Goal: Information Seeking & Learning: Learn about a topic

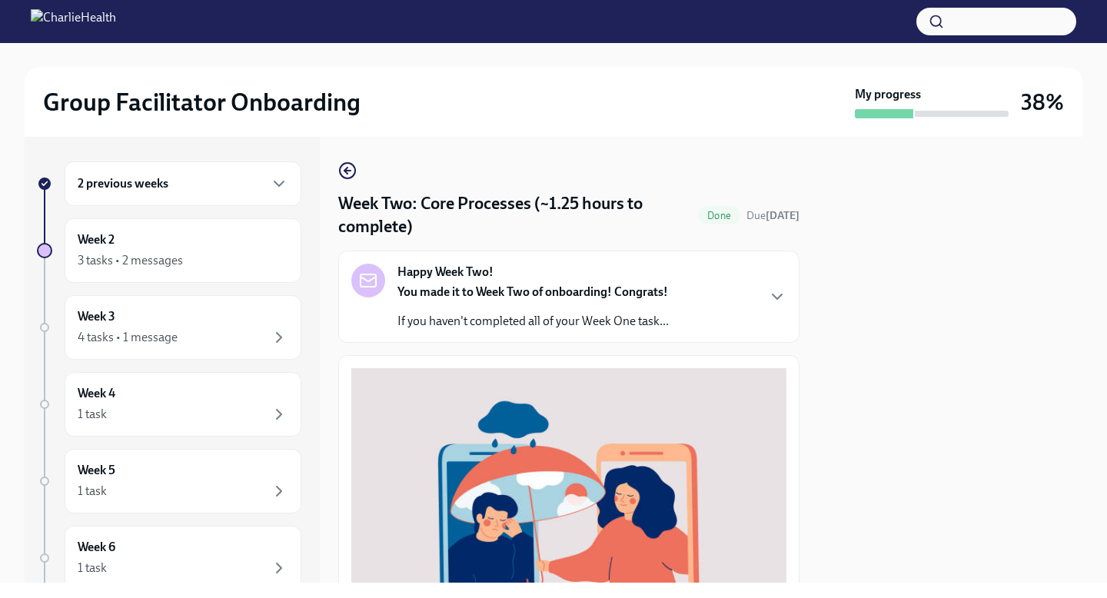
click at [1070, 198] on div at bounding box center [950, 360] width 264 height 446
click at [1086, 260] on div "Group Facilitator Onboarding My progress 38% 2 previous weeks Week 2 3 tasks • …" at bounding box center [553, 313] width 1107 height 540
click at [1011, 389] on div at bounding box center [950, 360] width 264 height 446
click at [119, 238] on div "Week 2 3 tasks • 2 messages" at bounding box center [183, 250] width 211 height 38
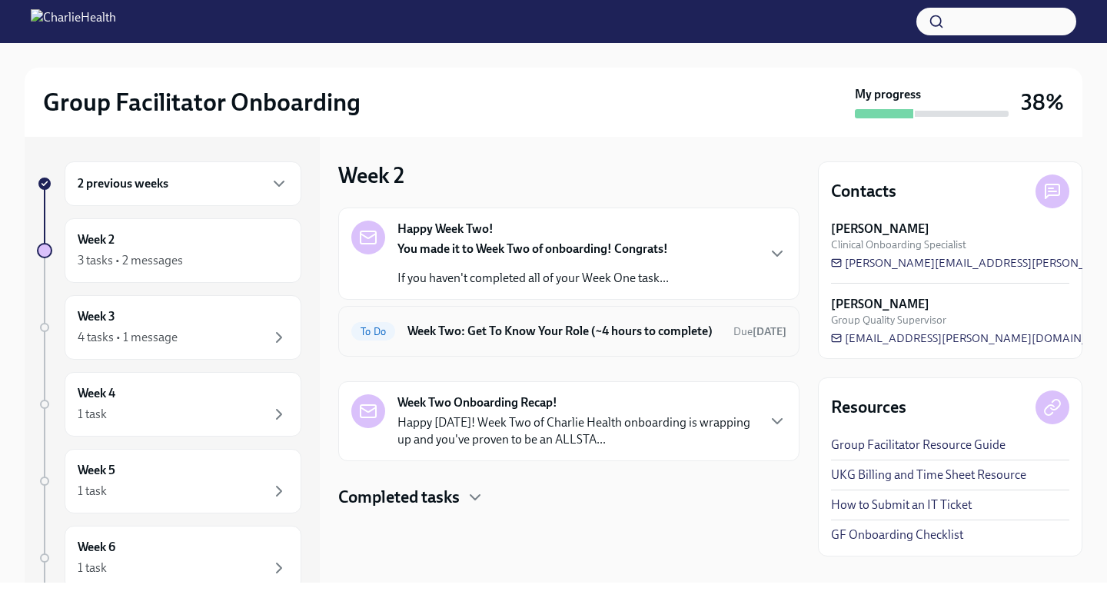
click at [525, 340] on h6 "Week Two: Get To Know Your Role (~4 hours to complete)" at bounding box center [564, 331] width 314 height 17
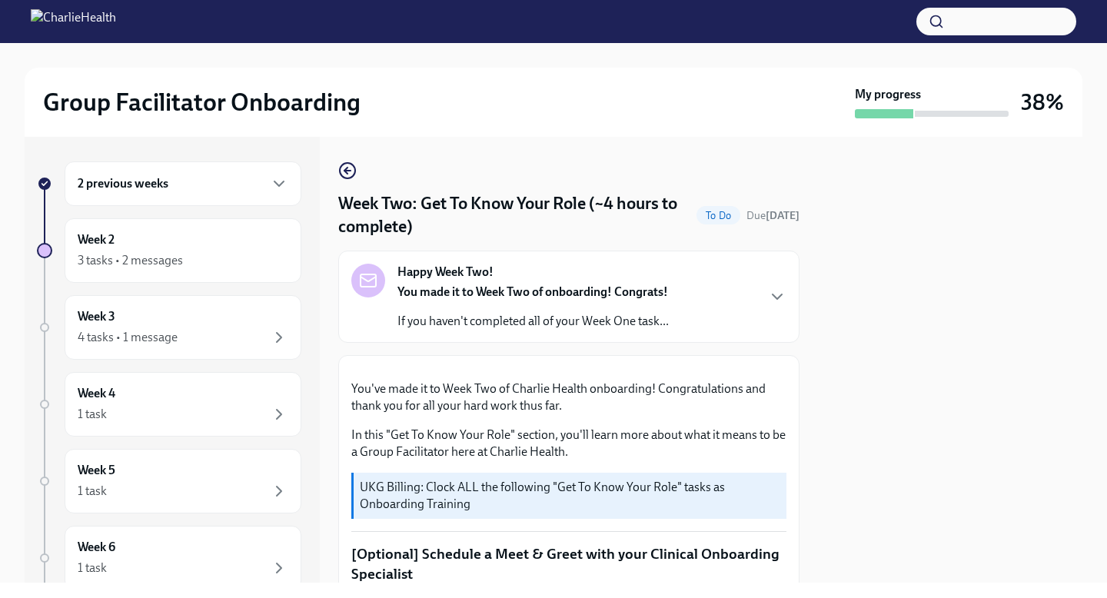
click at [845, 350] on div at bounding box center [950, 360] width 264 height 446
click at [718, 368] on button "Zoom image" at bounding box center [568, 368] width 435 height 0
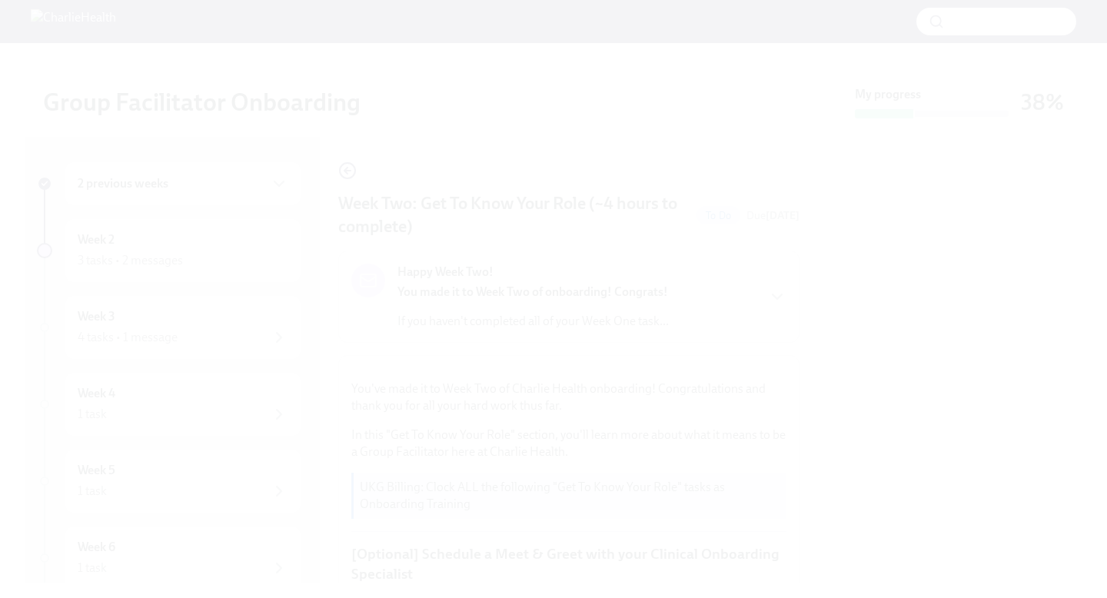
click at [703, 521] on button "Unzoom image" at bounding box center [553, 299] width 1107 height 598
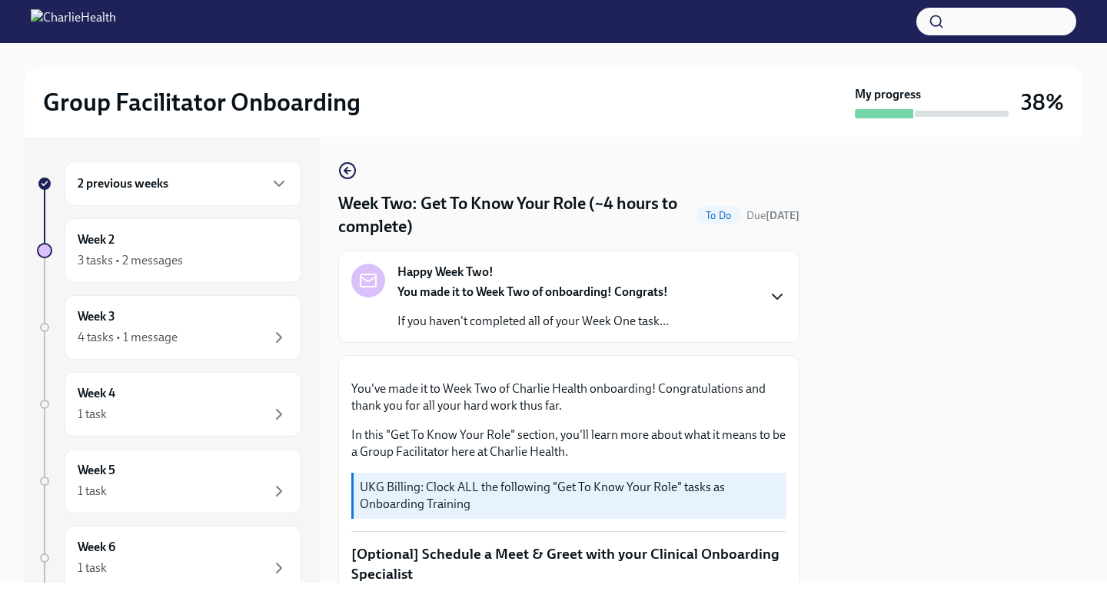
click at [783, 300] on icon "button" at bounding box center [777, 297] width 18 height 18
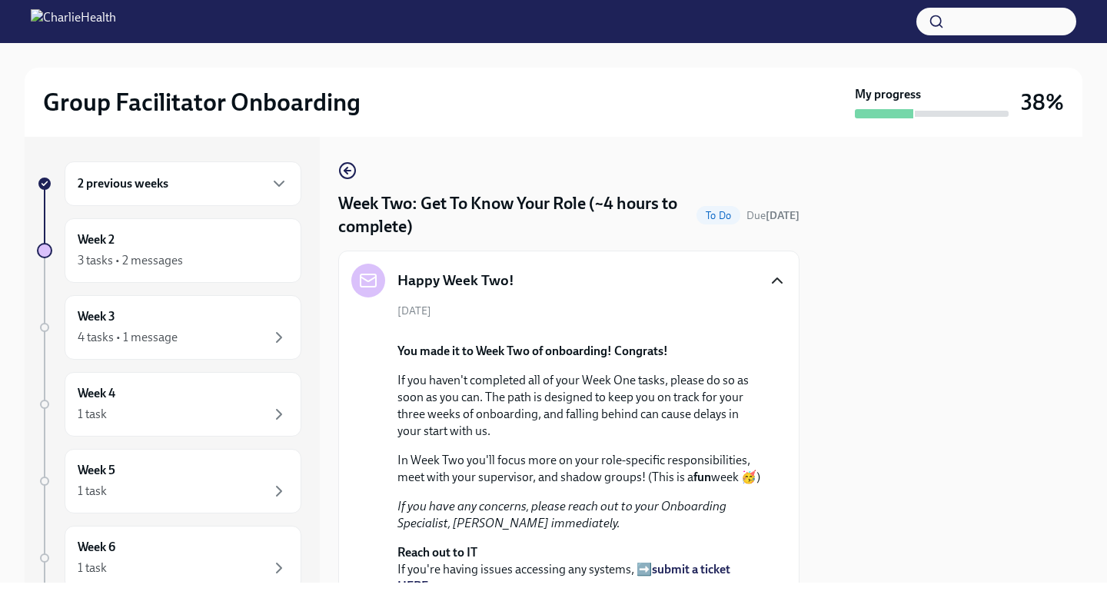
click at [893, 399] on div at bounding box center [950, 360] width 264 height 446
drag, startPoint x: 893, startPoint y: 399, endPoint x: 889, endPoint y: 263, distance: 136.1
click at [889, 264] on div at bounding box center [950, 360] width 264 height 446
click at [846, 597] on div "Group Facilitator Onboarding My progress 38% 2 previous weeks Week 2 3 tasks • …" at bounding box center [553, 299] width 1107 height 598
click at [766, 534] on div "[DATE] You made it to Week Two of onboarding! Congrats! If you haven't complete…" at bounding box center [568, 489] width 435 height 371
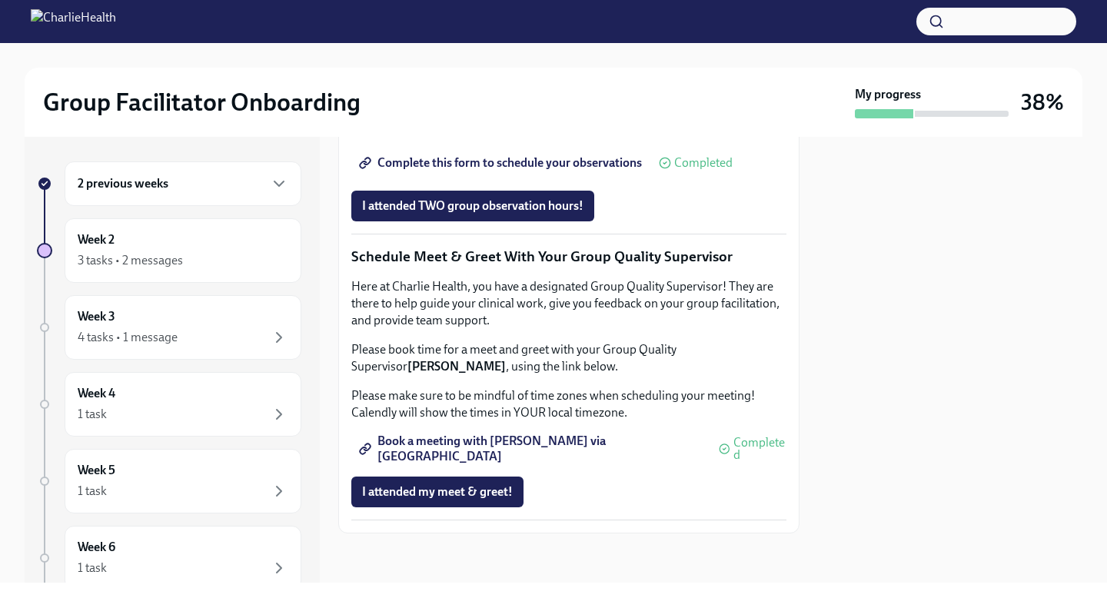
scroll to position [1986, 0]
click at [278, 338] on icon "button" at bounding box center [279, 337] width 18 height 18
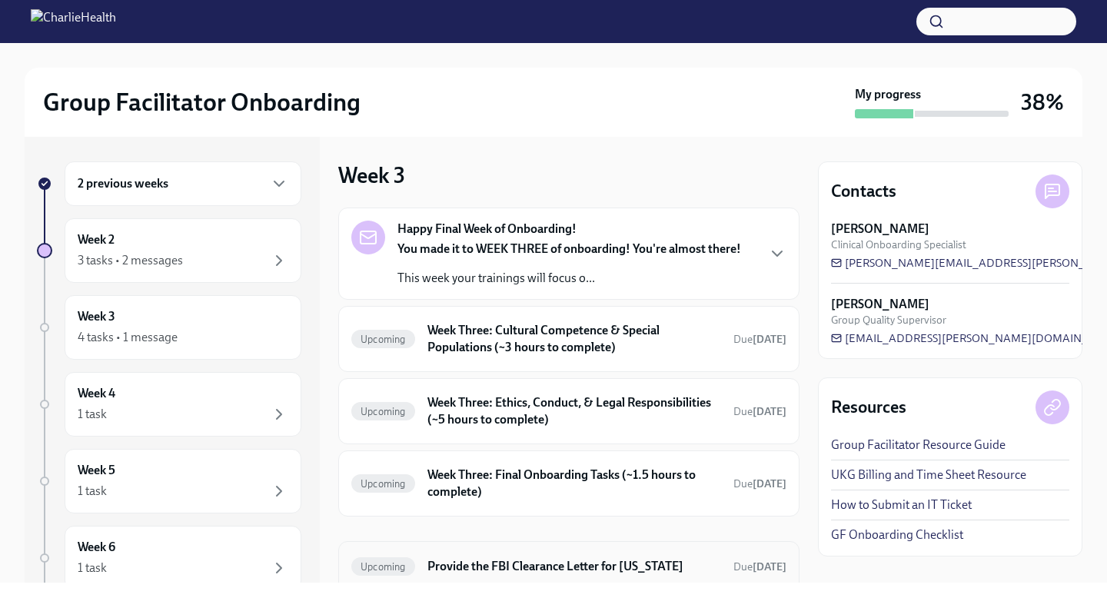
click at [666, 565] on h6 "Provide the FBI Clearance Letter for [US_STATE]" at bounding box center [574, 566] width 294 height 17
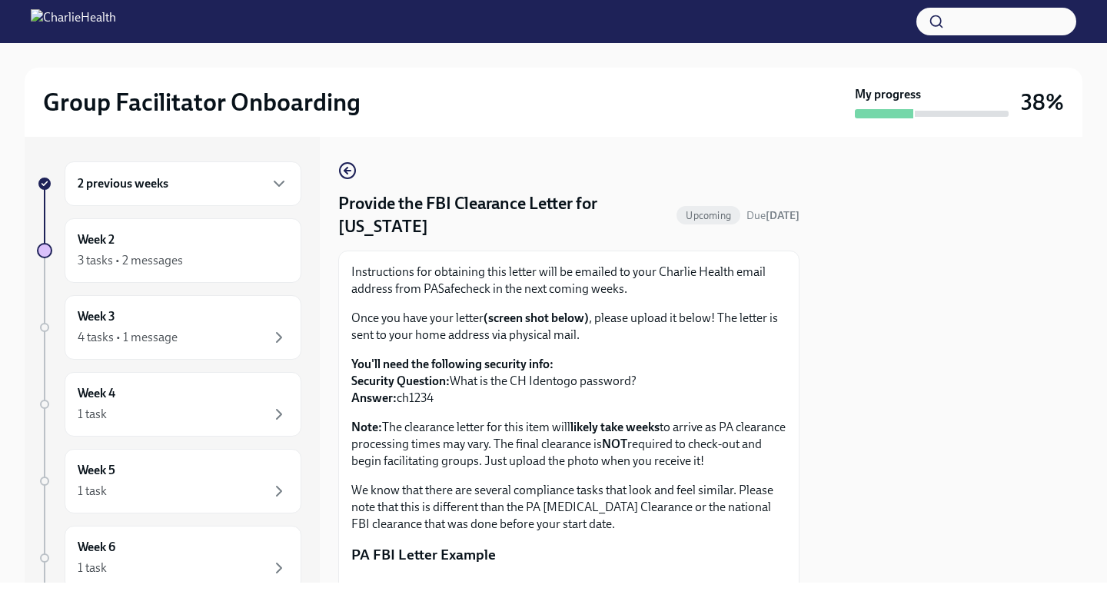
click at [767, 343] on p "Once you have your letter (screen shot below) , please upload it below! The let…" at bounding box center [568, 327] width 435 height 34
click at [255, 334] on div "4 tasks • 1 message" at bounding box center [183, 337] width 211 height 18
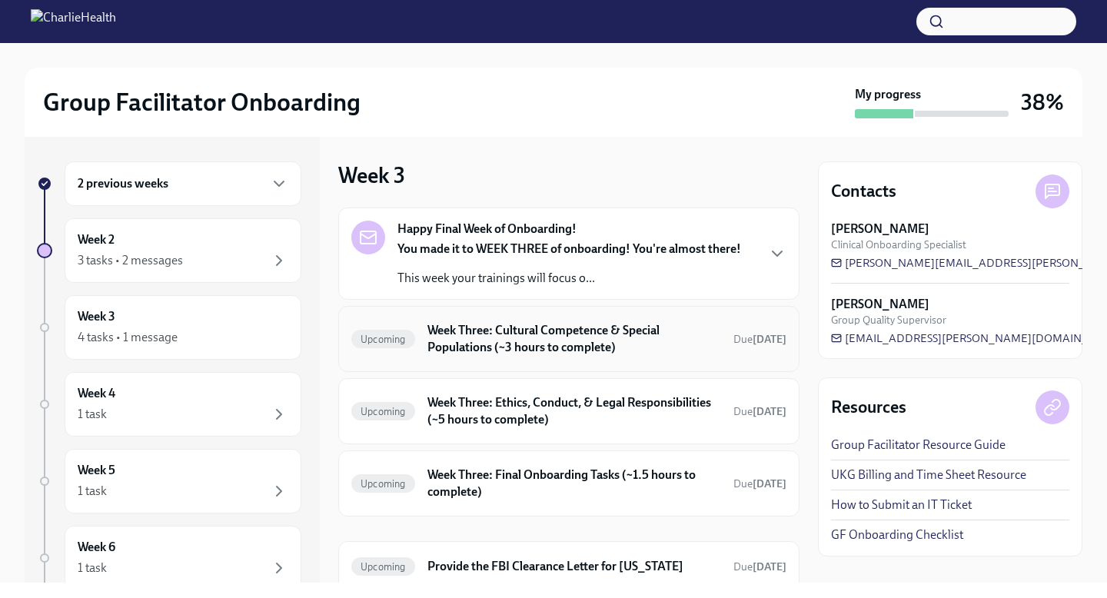
click at [531, 329] on h6 "Week Three: Cultural Competence & Special Populations (~3 hours to complete)" at bounding box center [574, 339] width 294 height 34
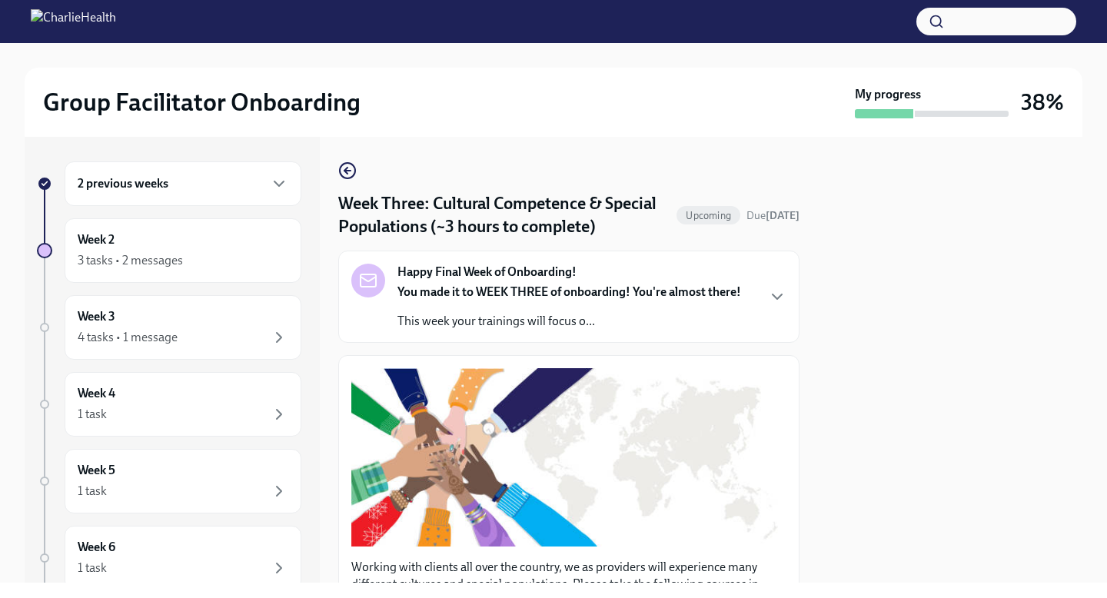
click at [849, 321] on div at bounding box center [950, 360] width 264 height 446
click at [817, 319] on div "2 previous weeks Week 2 3 tasks • 2 messages Week 3 4 tasks • 1 message Week 4 …" at bounding box center [554, 360] width 1058 height 446
click at [793, 294] on div "Happy Final Week of Onboarding! You made it to WEEK THREE of onboarding! You're…" at bounding box center [568, 297] width 461 height 92
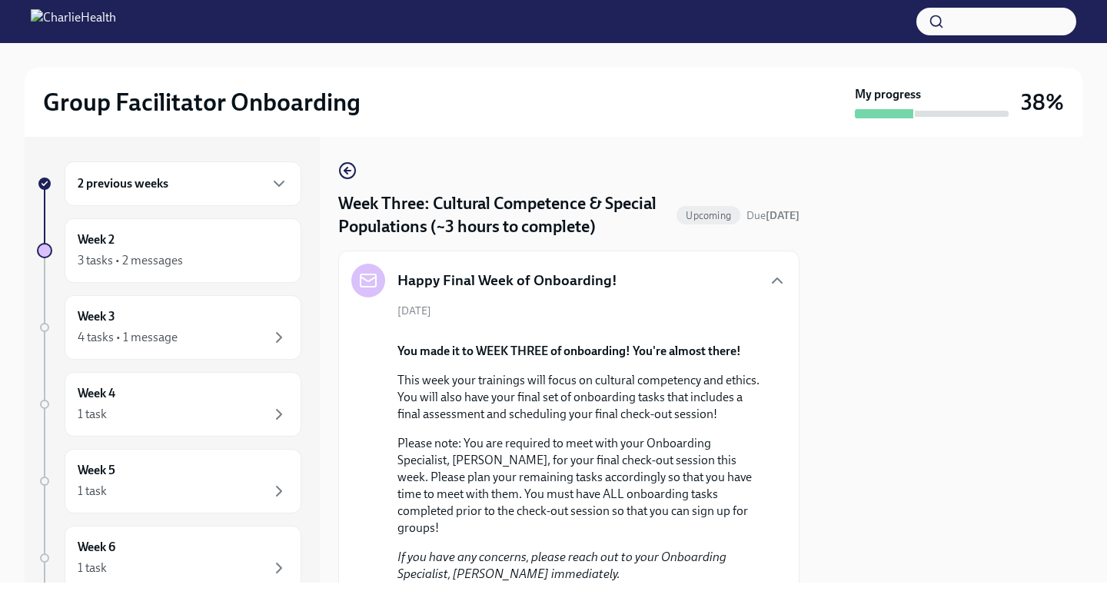
click at [864, 321] on div at bounding box center [950, 360] width 264 height 446
click at [776, 370] on div "[DATE] You made it to WEEK THREE of onboarding! You're almost there! This week …" at bounding box center [568, 515] width 435 height 422
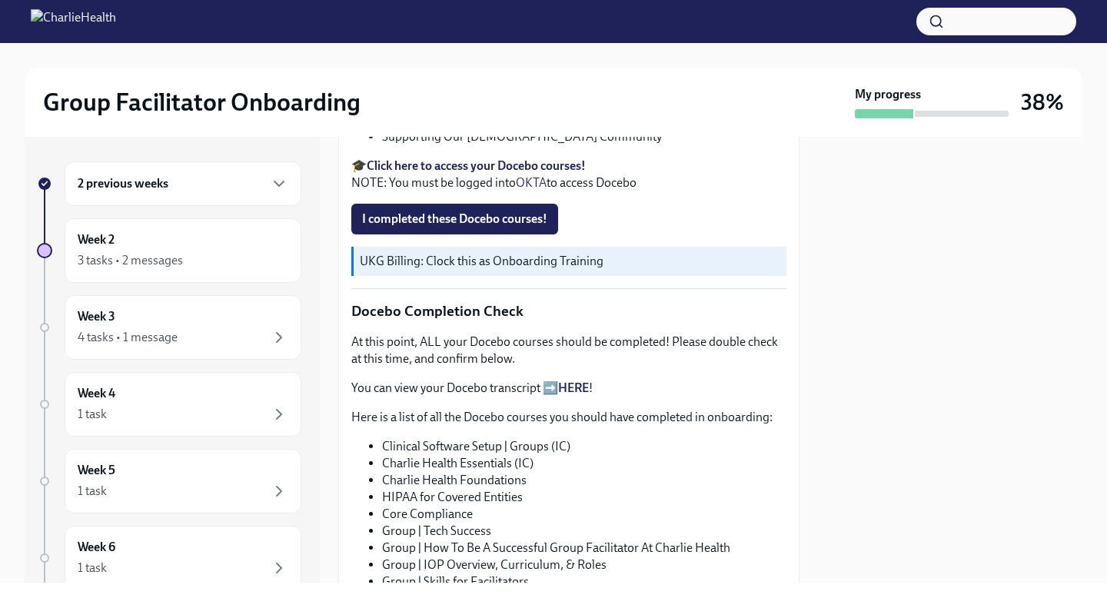
scroll to position [984, 0]
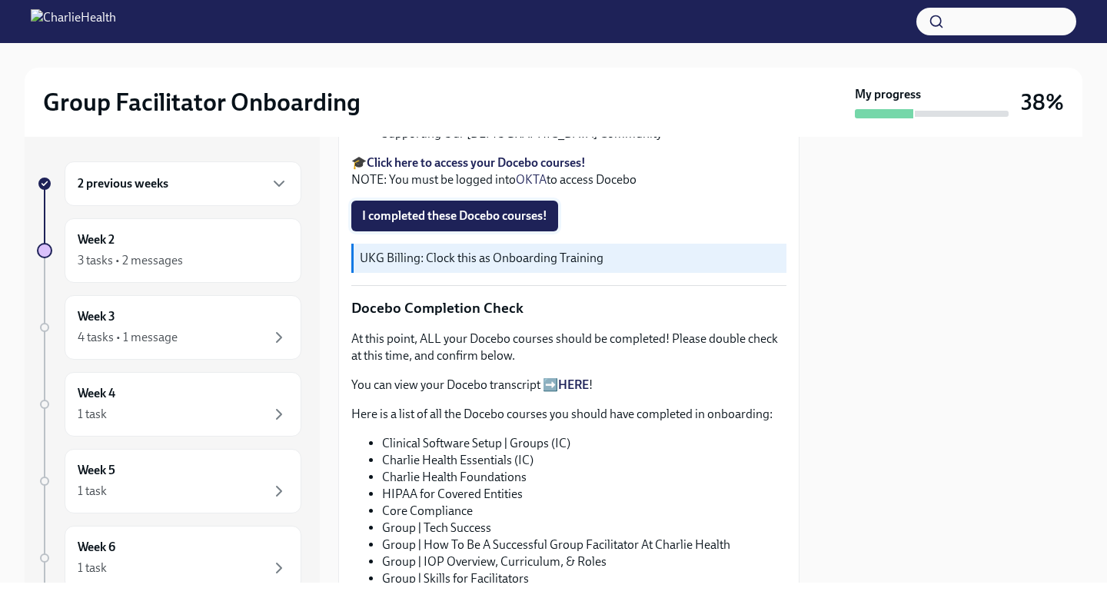
click at [494, 224] on span "I completed these Docebo courses!" at bounding box center [454, 215] width 185 height 15
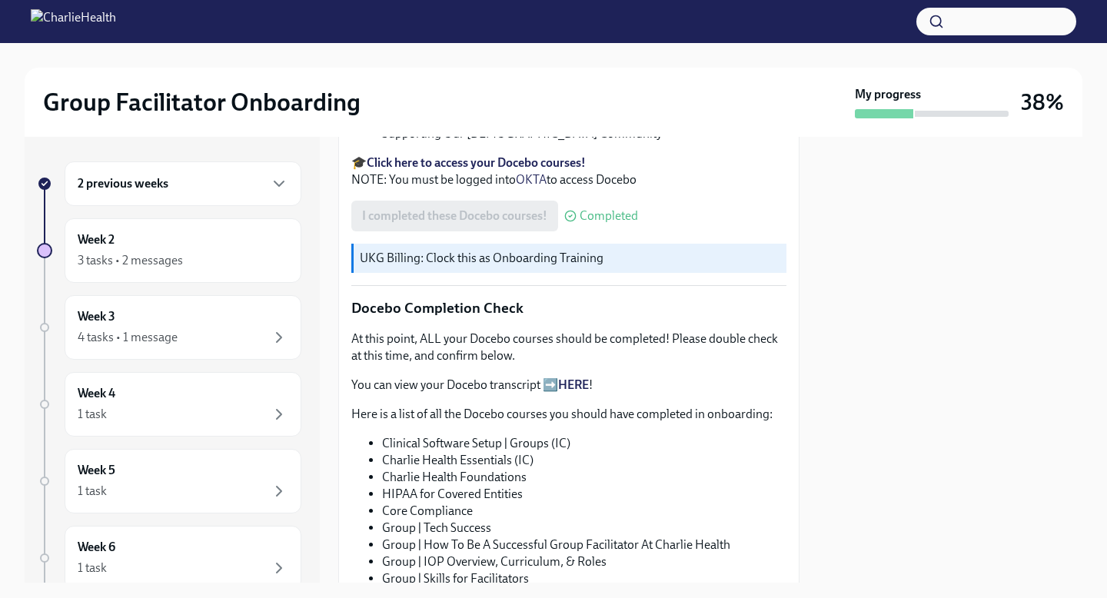
click at [780, 231] on div "I completed these Docebo courses! Completed" at bounding box center [568, 216] width 435 height 31
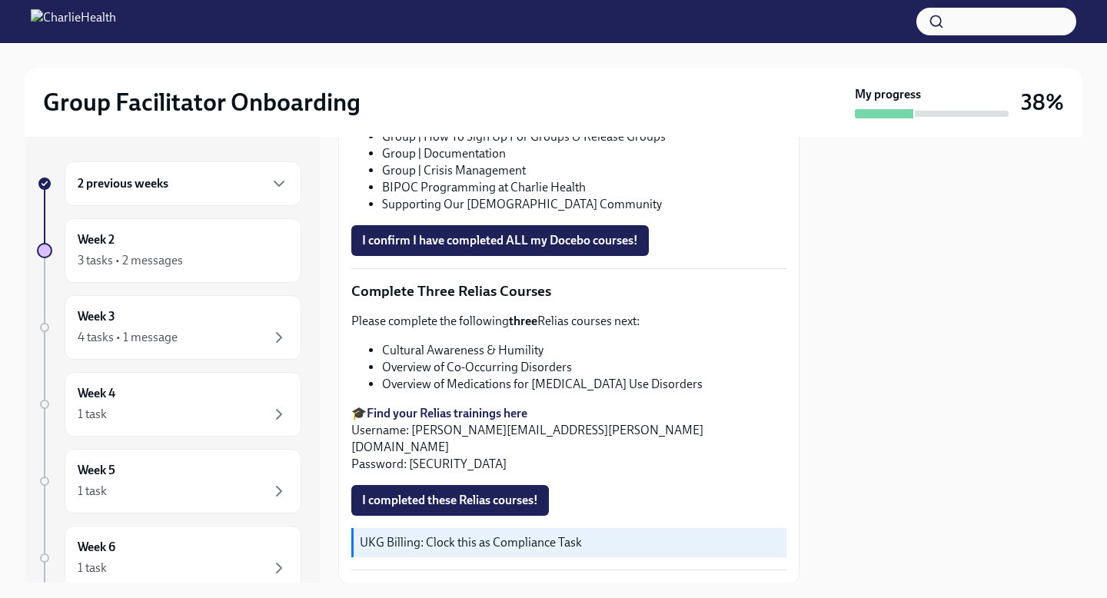
scroll to position [1445, 0]
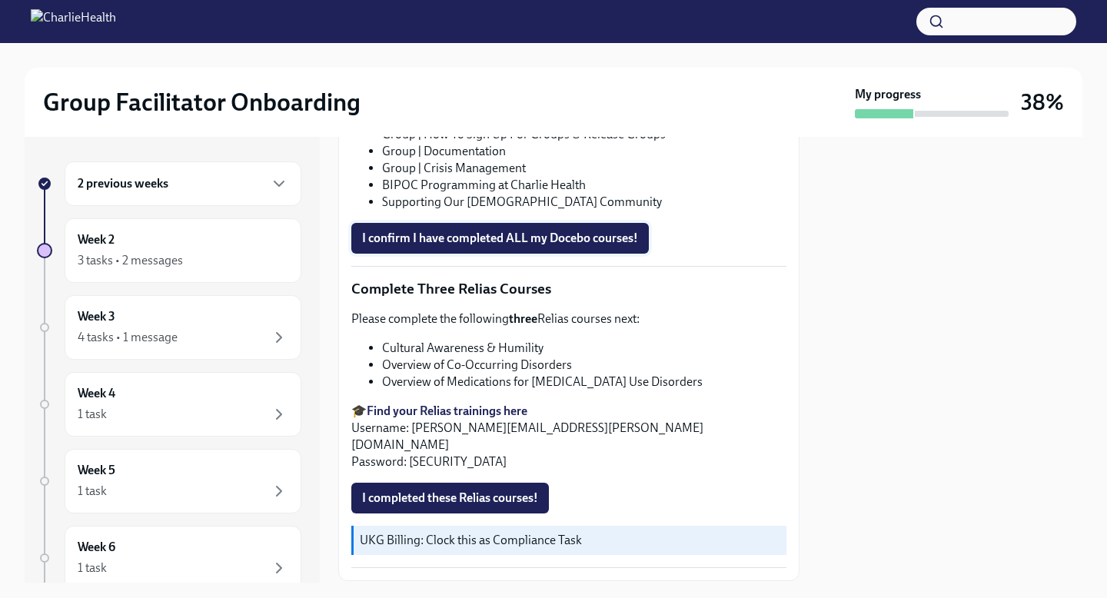
click at [573, 246] on span "I confirm I have completed ALL my Docebo courses!" at bounding box center [500, 238] width 276 height 15
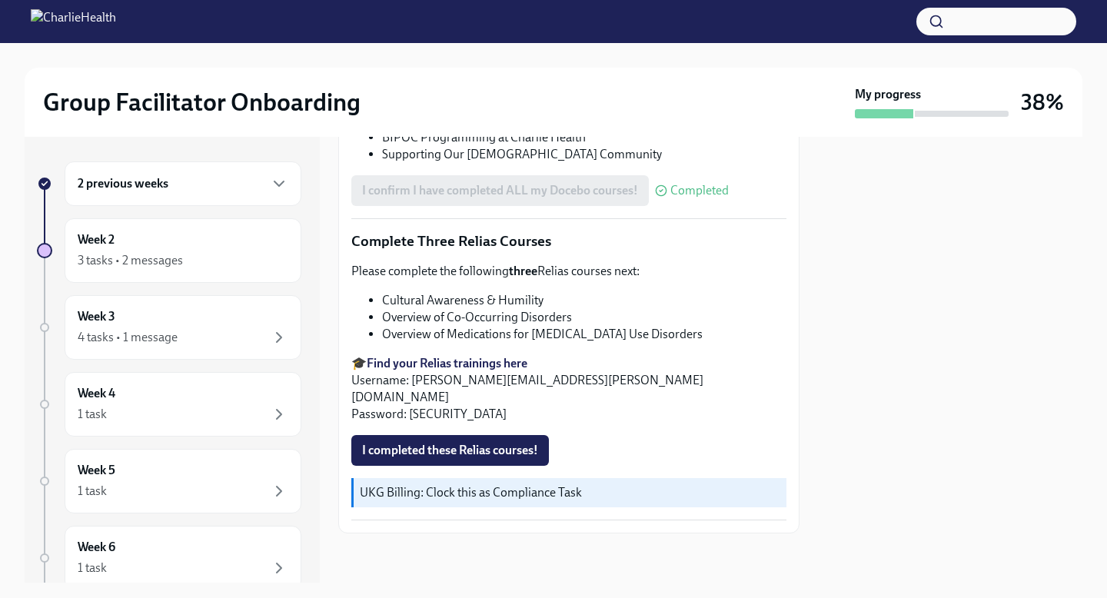
scroll to position [1664, 0]
click at [467, 371] on strong "Find your Relias trainings here" at bounding box center [447, 363] width 161 height 15
click at [1042, 320] on div at bounding box center [950, 360] width 264 height 446
click at [229, 327] on div "Week 3 4 tasks • 1 message" at bounding box center [183, 327] width 211 height 38
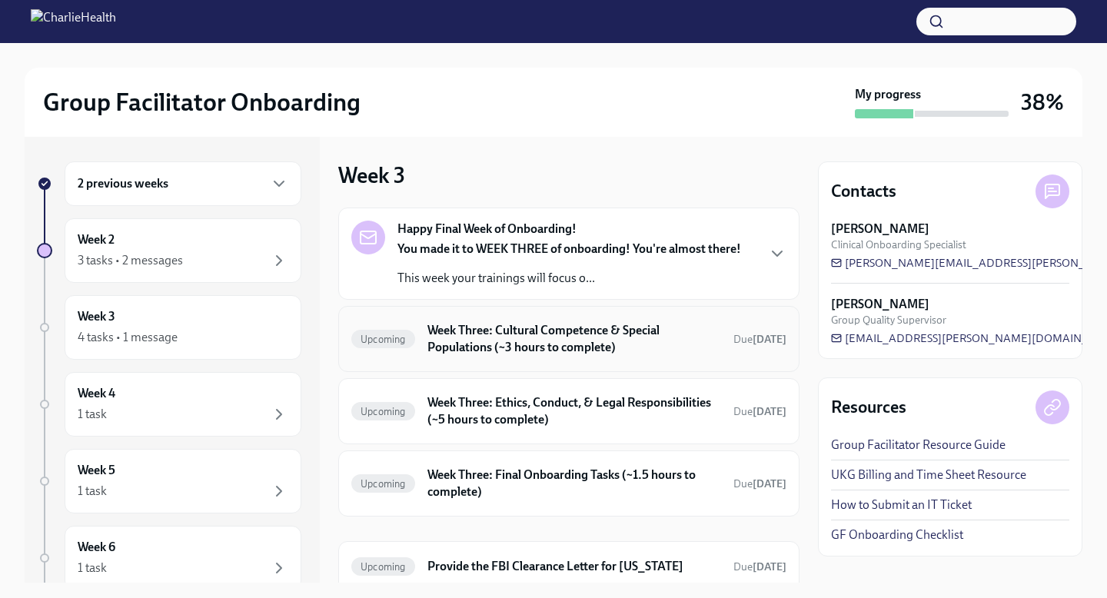
click at [686, 341] on h6 "Week Three: Cultural Competence & Special Populations (~3 hours to complete)" at bounding box center [574, 339] width 294 height 34
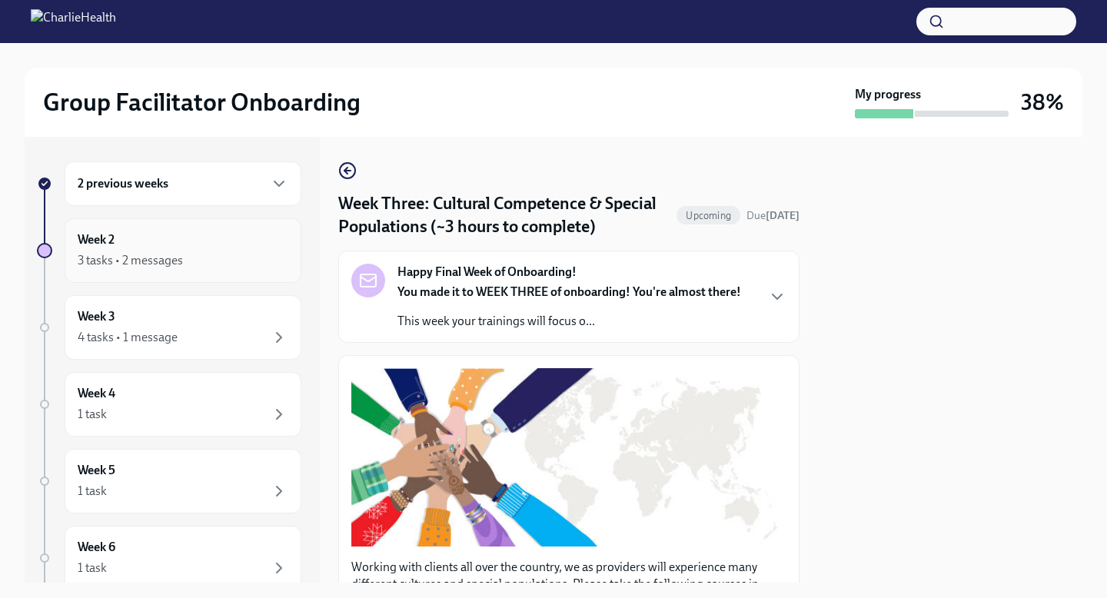
click at [138, 248] on div "Week 2 3 tasks • 2 messages" at bounding box center [183, 250] width 211 height 38
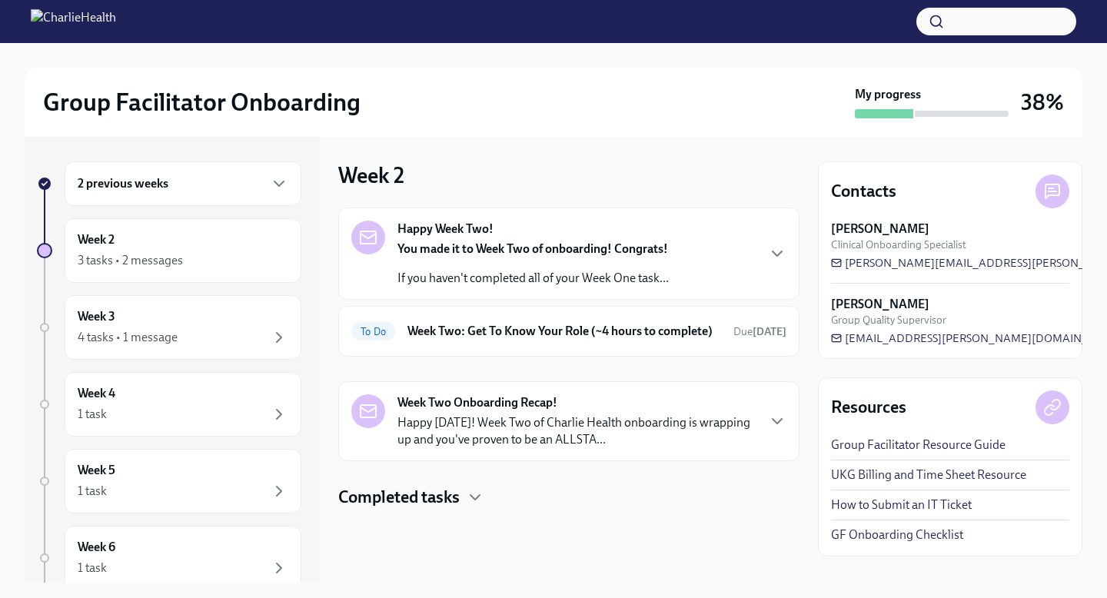
click at [808, 364] on div "2 previous weeks Week 2 3 tasks • 2 messages Week 3 4 tasks • 1 message Week 4 …" at bounding box center [554, 360] width 1058 height 446
